Goal: Communication & Community: Participate in discussion

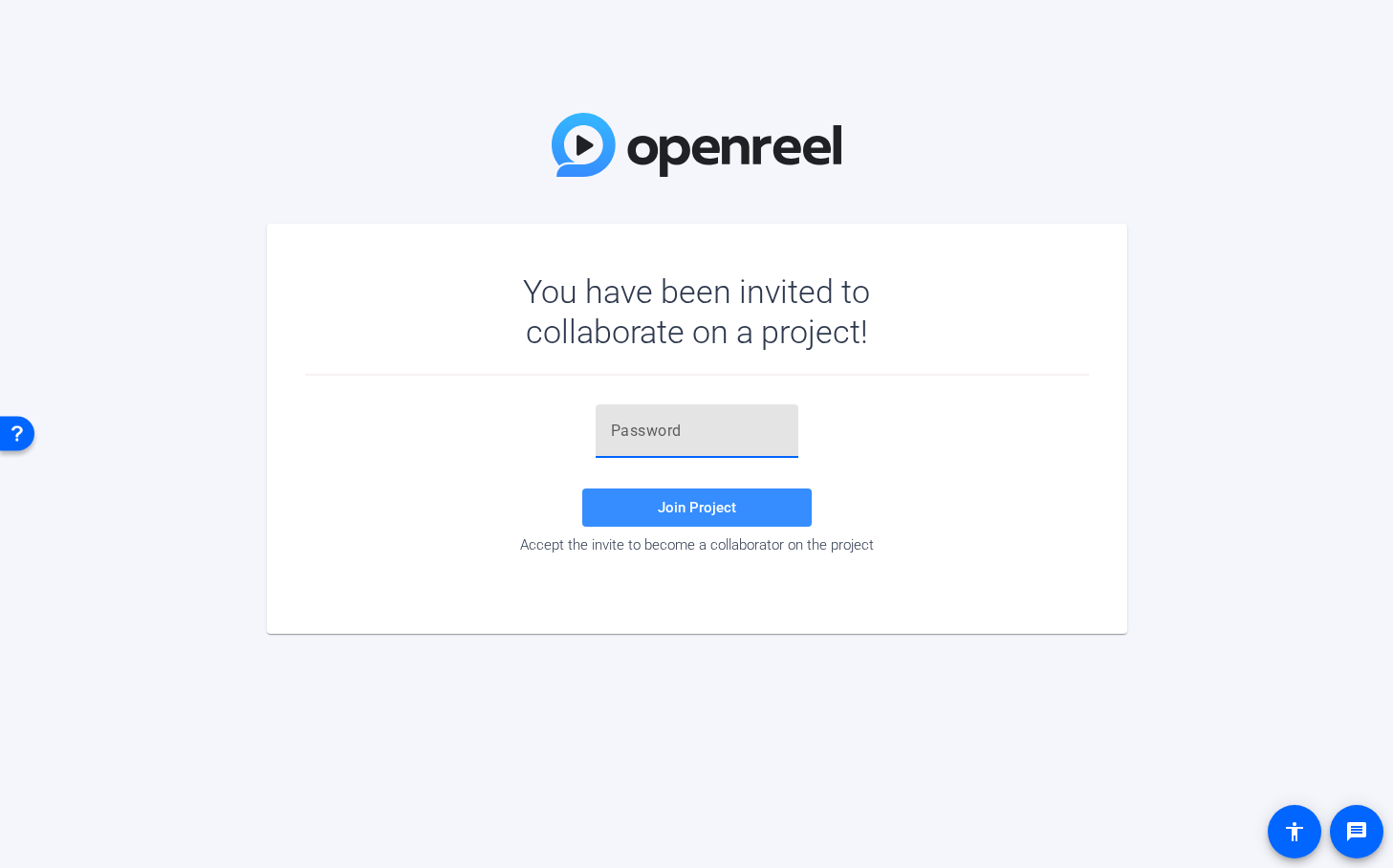
click at [682, 431] on input "text" at bounding box center [696, 432] width 172 height 23
paste input "ki#-mE"
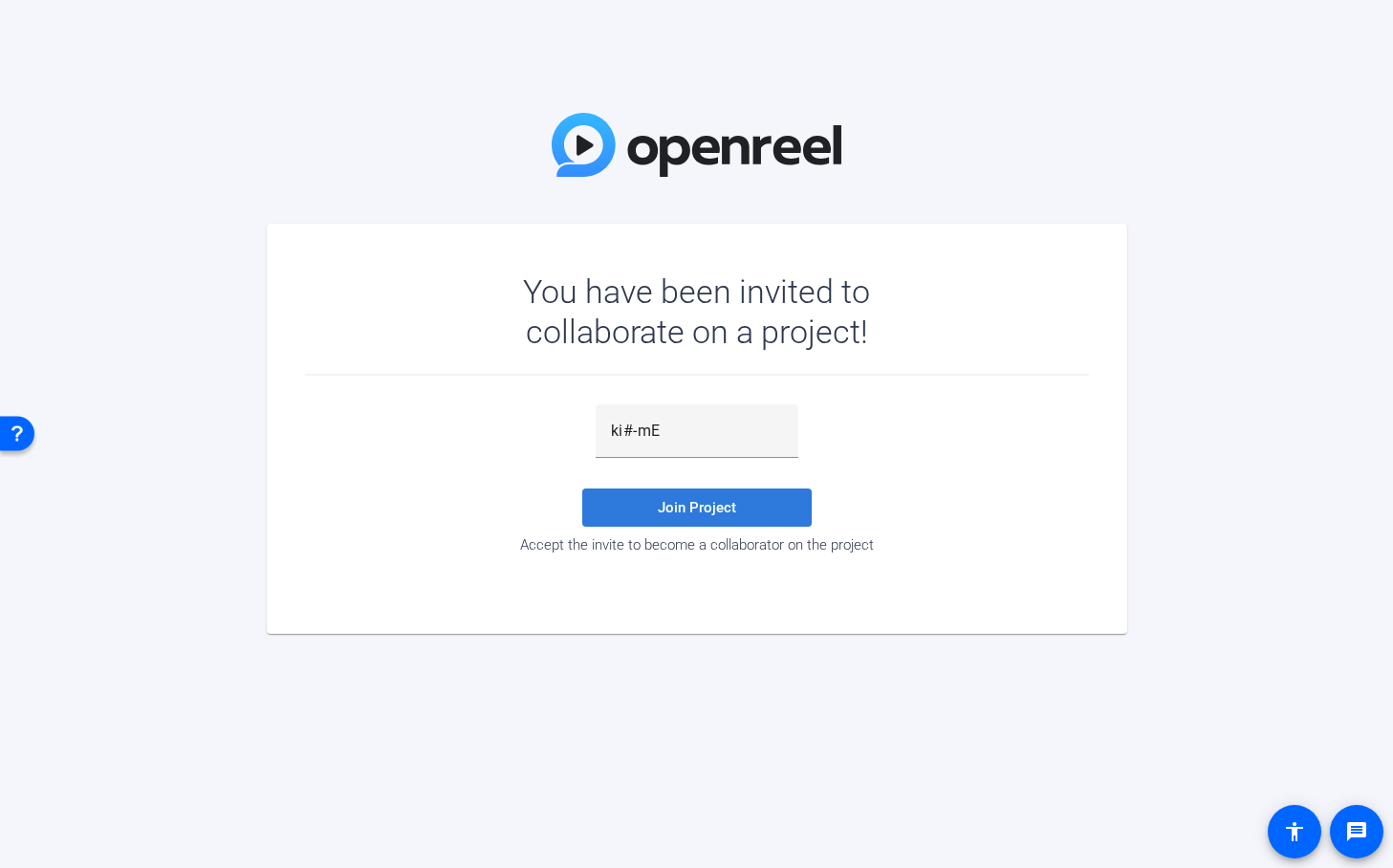
click at [689, 505] on span "Join Project" at bounding box center [696, 508] width 78 height 17
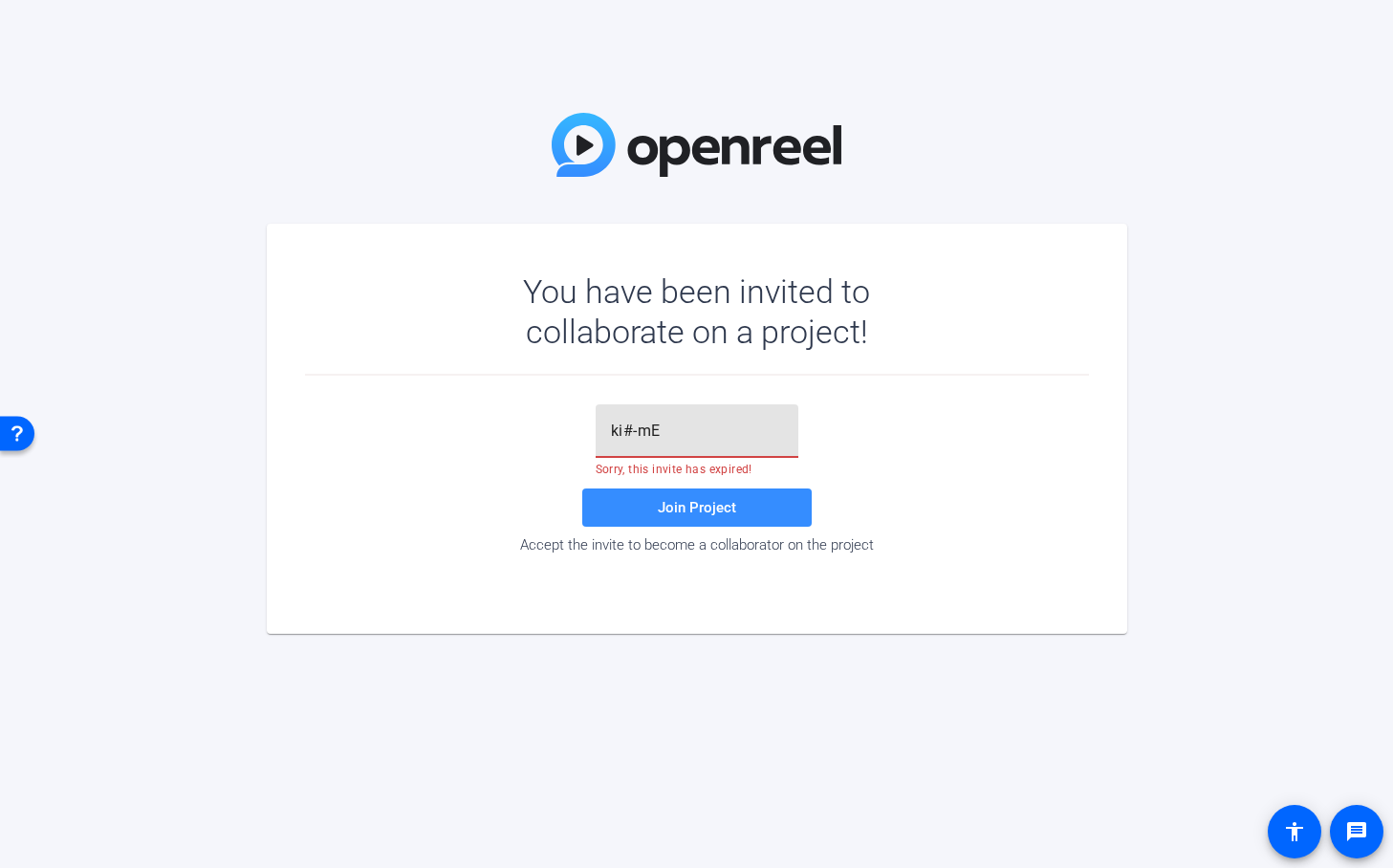
drag, startPoint x: 690, startPoint y: 440, endPoint x: 589, endPoint y: 435, distance: 101.1
click at [589, 435] on div "ki#-mE Sorry, this invite has expired! Join Project Accept the invite to become…" at bounding box center [697, 479] width 784 height 149
paste input "V]CPlH"
type input "V]CPlH"
click at [730, 499] on span "Join Project" at bounding box center [696, 508] width 78 height 17
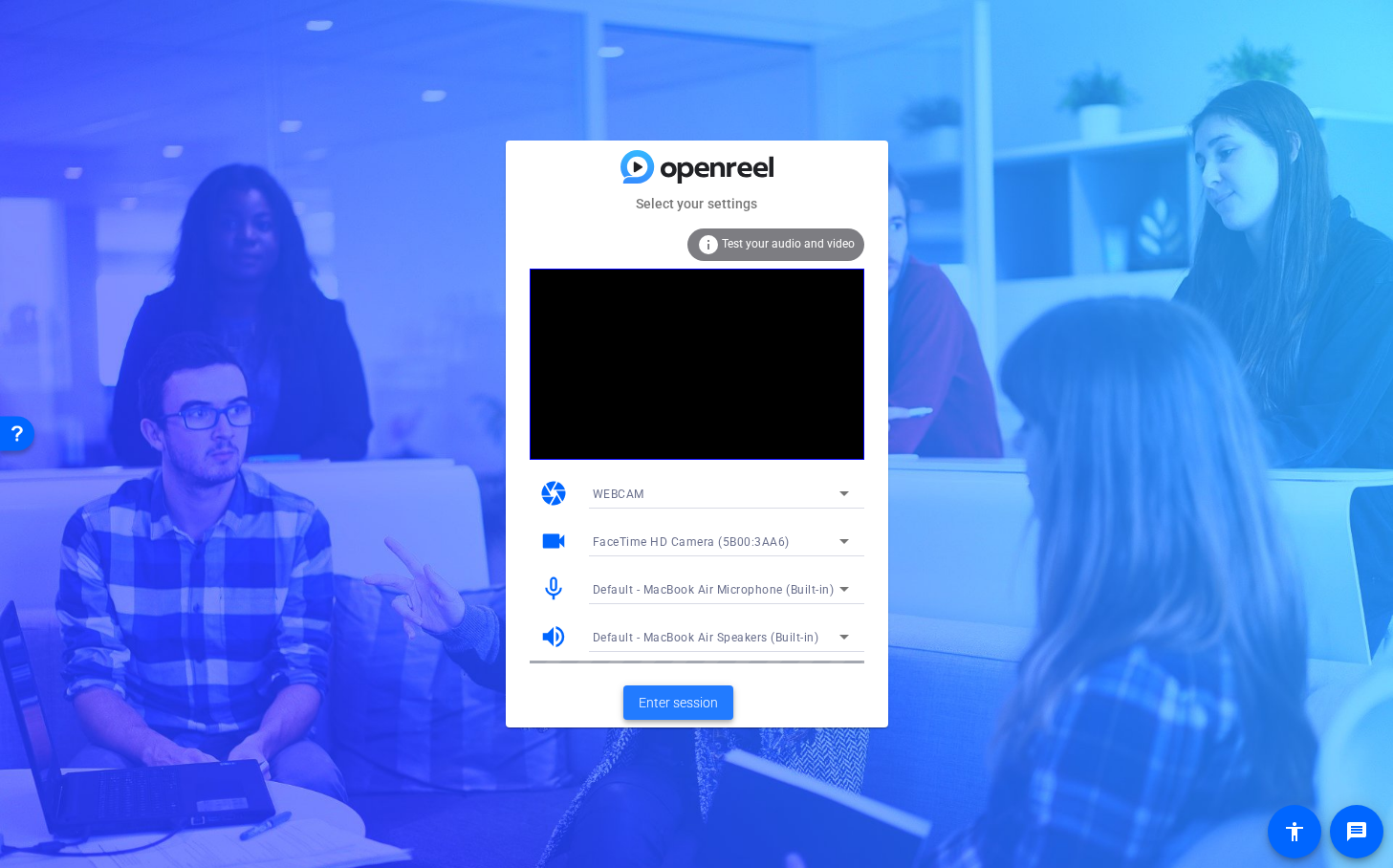
click at [692, 697] on span "Enter session" at bounding box center [678, 703] width 79 height 20
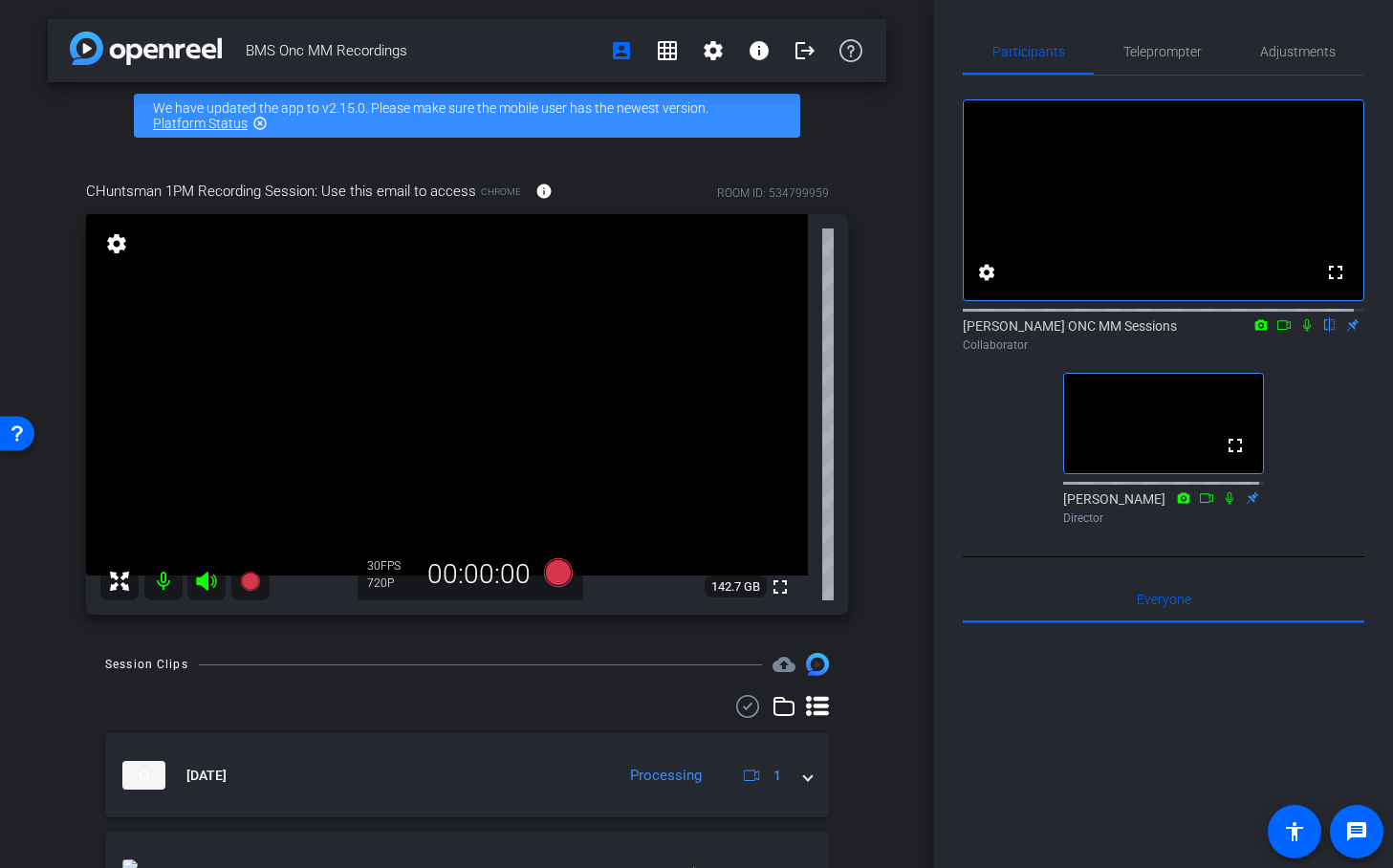
click at [1276, 331] on icon at bounding box center [1284, 325] width 15 height 14
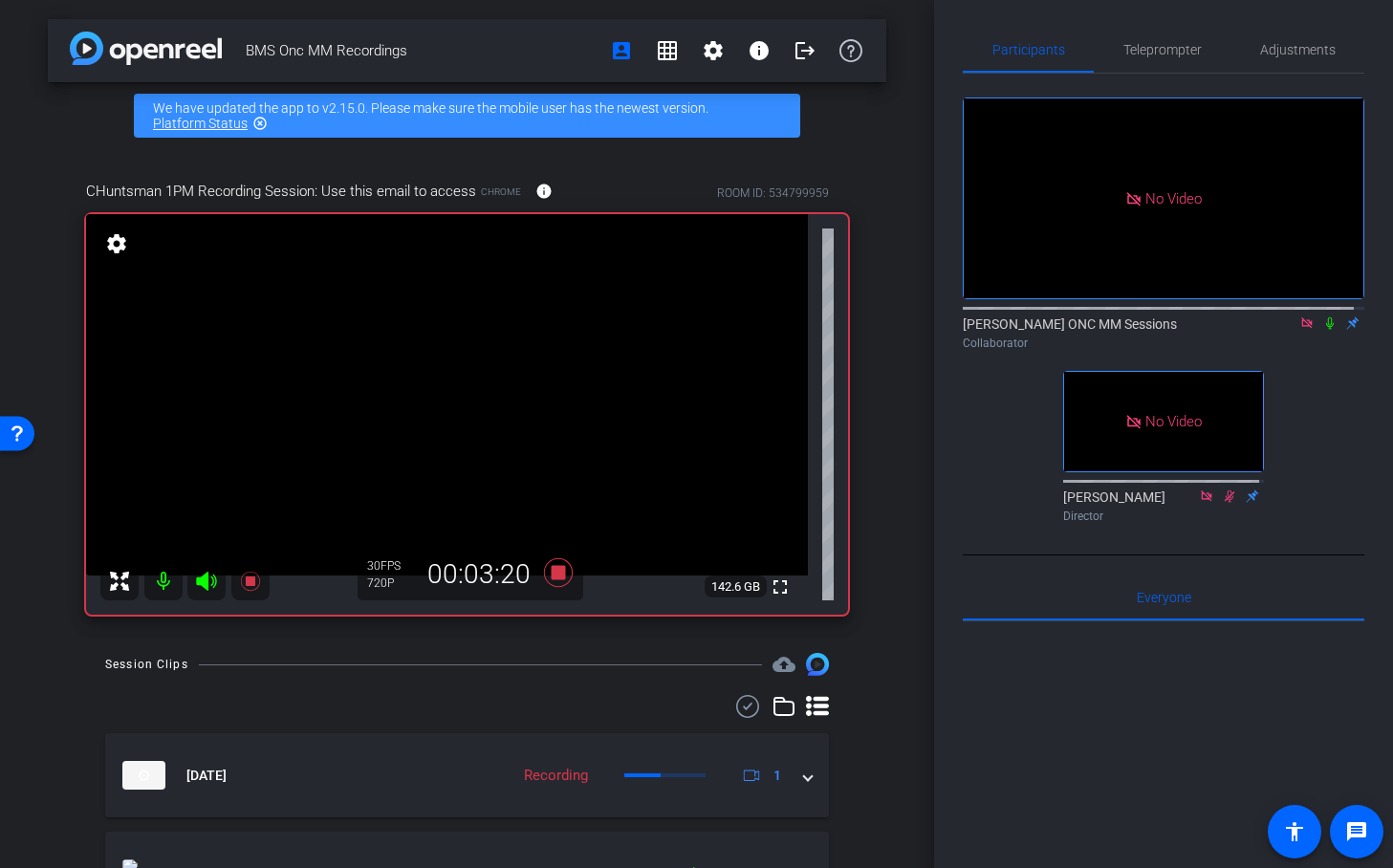
scroll to position [3, 0]
click at [1300, 329] on icon at bounding box center [1307, 322] width 15 height 14
